Goal: Task Accomplishment & Management: Manage account settings

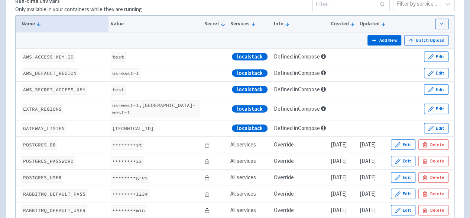
scroll to position [151, 0]
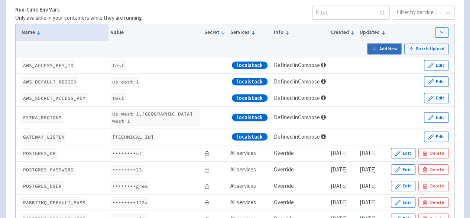
click at [380, 46] on button "Add New" at bounding box center [385, 49] width 34 height 10
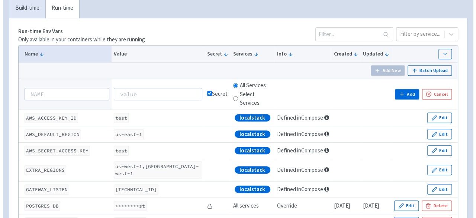
scroll to position [114, 0]
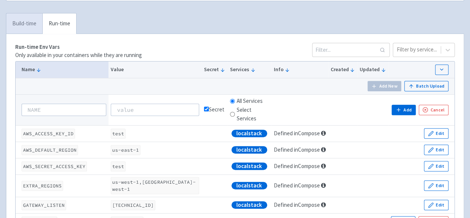
click at [25, 25] on link "Build-time" at bounding box center [24, 23] width 36 height 20
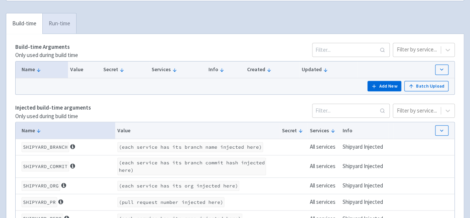
click at [59, 23] on link "Run-time" at bounding box center [59, 23] width 34 height 20
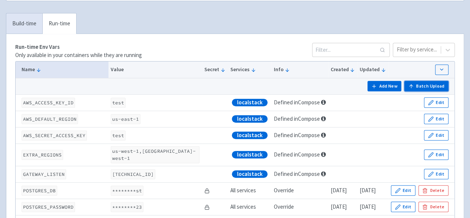
click at [424, 84] on button "Batch Upload" at bounding box center [427, 86] width 44 height 10
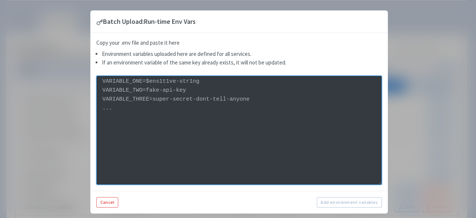
click at [153, 112] on textarea at bounding box center [239, 129] width 286 height 109
paste textarea "ENVIRONMENT=development DJANGO_SECRET_KEY=-9t1^%%r-j9b+x4-1&)q&x9j(ph^*bu7cq-4m…"
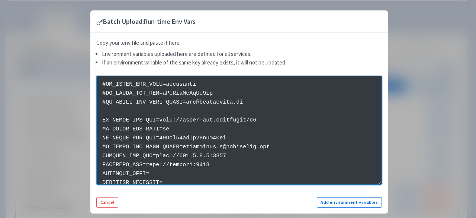
scroll to position [40, 0]
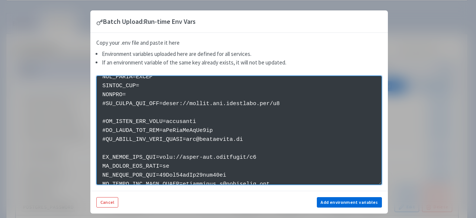
type textarea "ENVIRONMENT=development DJANGO_SECRET_KEY=-9t1^%%r-j9b+x4-1&)q&x9j(ph^*bu7cq-4m…"
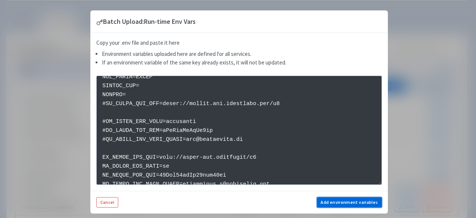
click at [340, 200] on button "Add environment variables" at bounding box center [349, 202] width 65 height 10
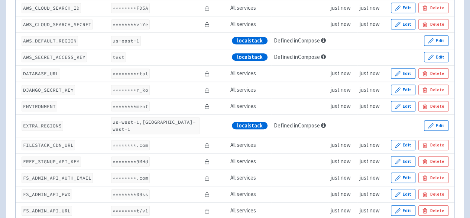
scroll to position [225, 0]
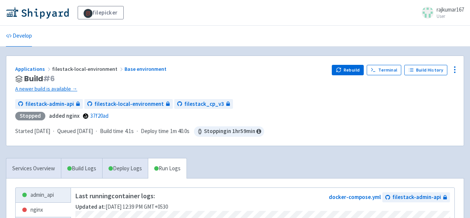
scroll to position [37, 0]
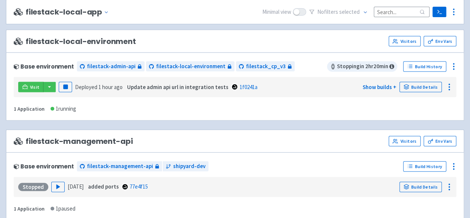
scroll to position [772, 0]
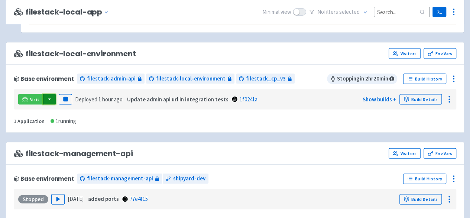
click at [48, 97] on button "button" at bounding box center [49, 99] width 13 height 10
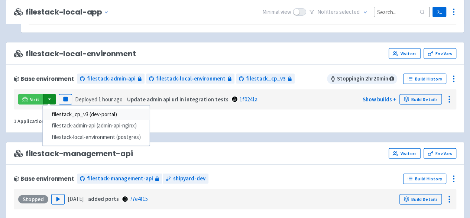
click at [104, 109] on link "filestack_cp_v3 (dev-portal)" at bounding box center [96, 115] width 107 height 12
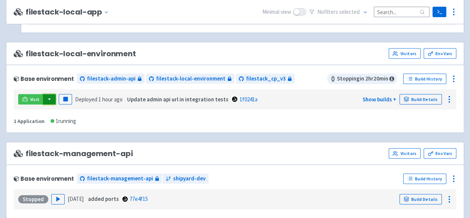
click at [50, 96] on button "button" at bounding box center [49, 99] width 13 height 10
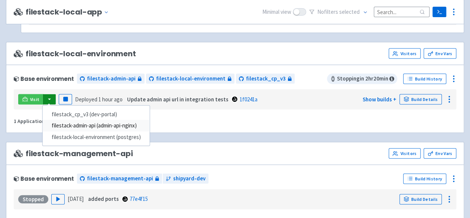
click at [119, 122] on link "filestack-admin-api (admin-api-nginx)" at bounding box center [96, 126] width 107 height 12
